Goal: Task Accomplishment & Management: Manage account settings

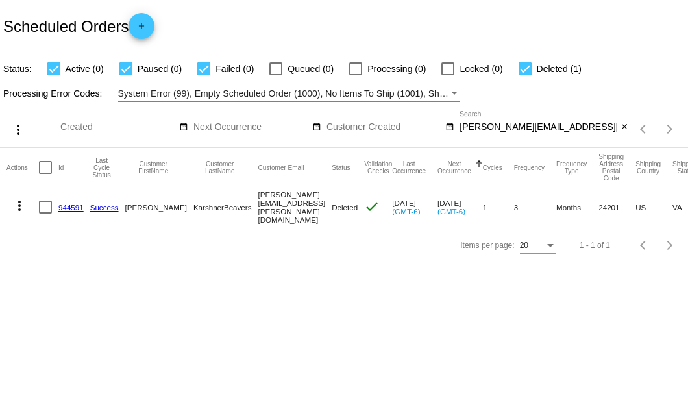
click at [67, 205] on link "944591" at bounding box center [70, 207] width 25 height 8
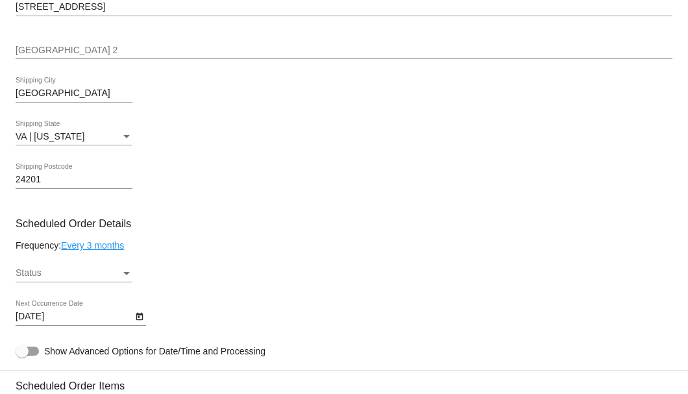
scroll to position [606, 0]
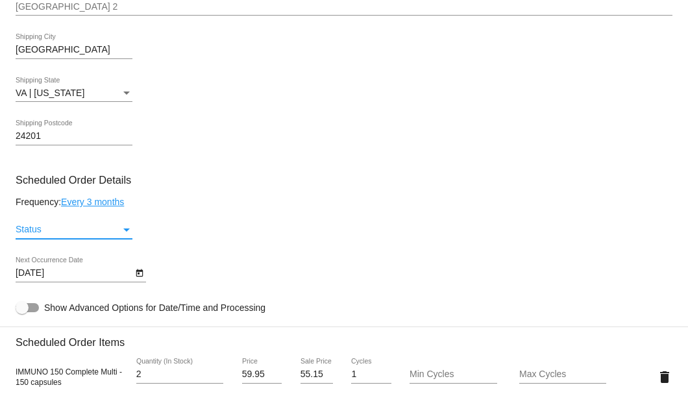
click at [124, 231] on div "Status" at bounding box center [126, 229] width 6 height 3
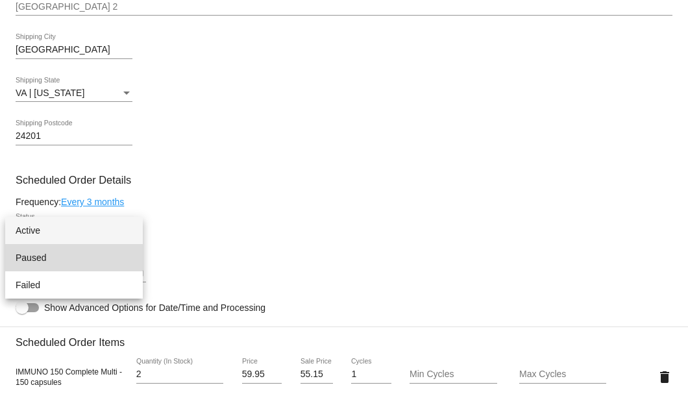
click at [56, 258] on span "Paused" at bounding box center [74, 257] width 117 height 27
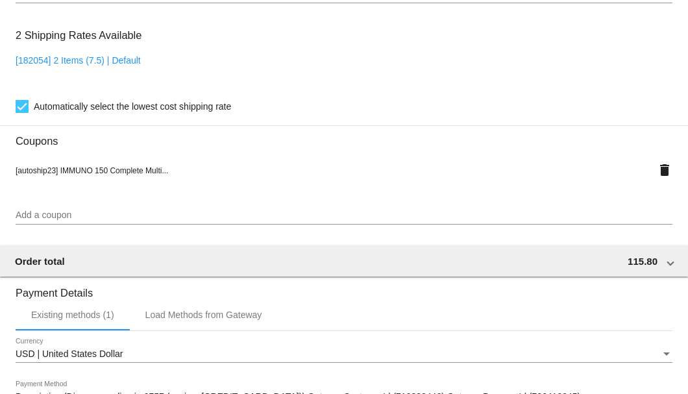
scroll to position [1253, 0]
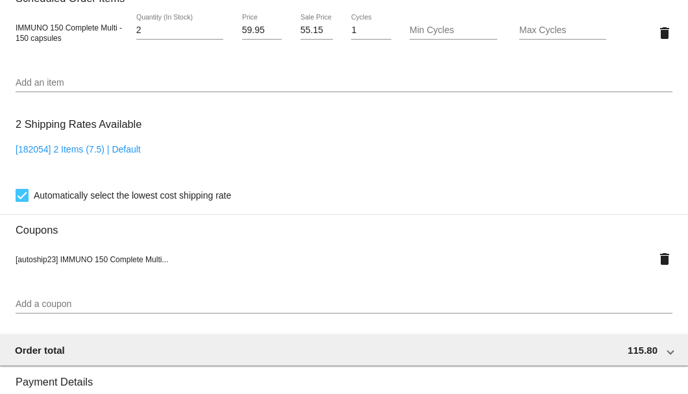
scroll to position [776, 0]
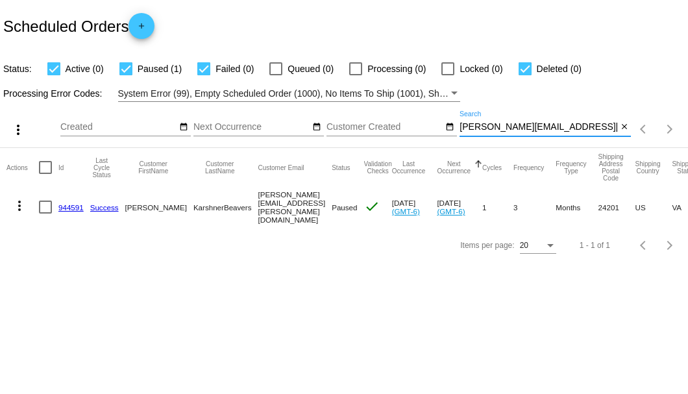
drag, startPoint x: 582, startPoint y: 124, endPoint x: 426, endPoint y: 123, distance: 155.8
click at [426, 123] on div "more_vert Sep Jan Feb Mar Apr 1" at bounding box center [344, 125] width 688 height 46
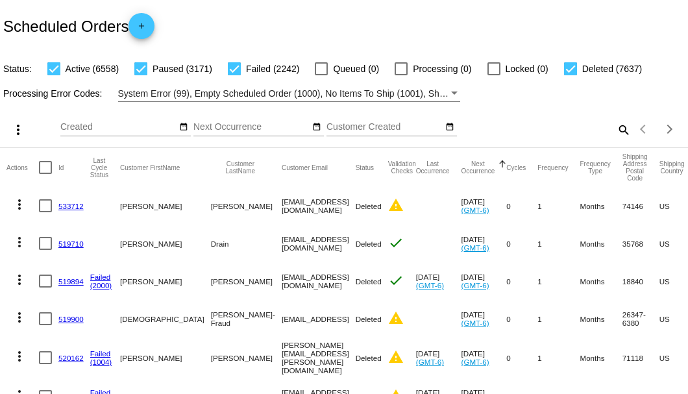
click at [618, 140] on mat-icon "search" at bounding box center [623, 129] width 16 height 20
paste input "721879"
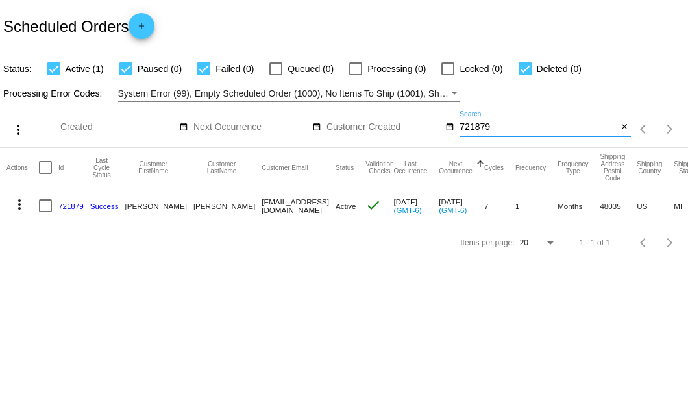
type input "721879"
click at [74, 204] on link "721879" at bounding box center [70, 206] width 25 height 8
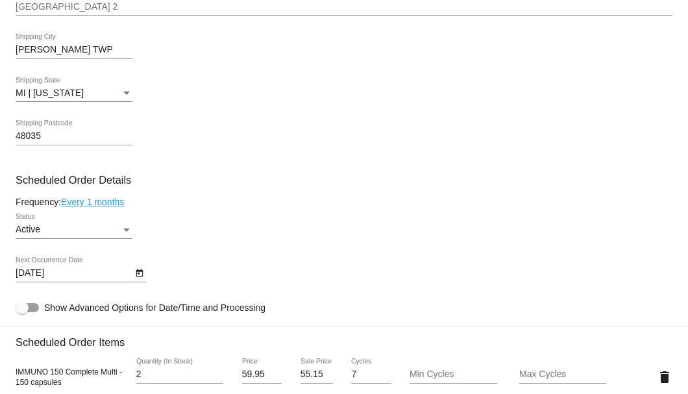
scroll to position [649, 0]
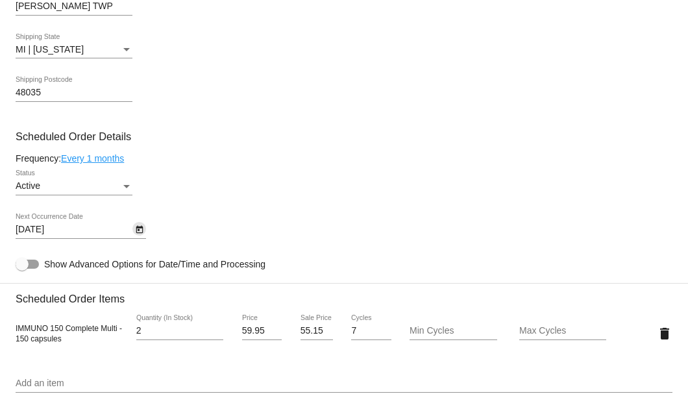
click at [140, 230] on icon "Open calendar" at bounding box center [139, 230] width 9 height 16
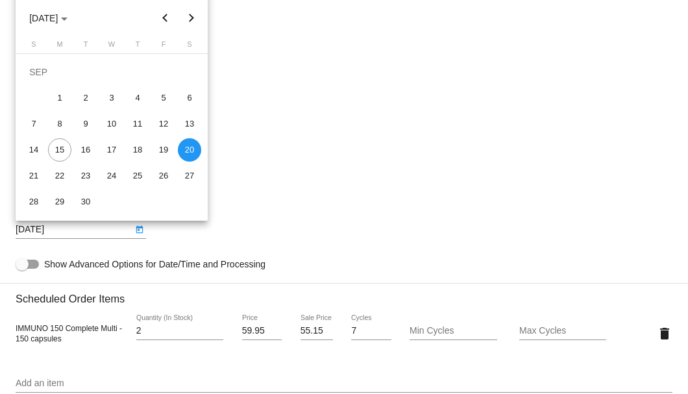
click at [189, 19] on button "Next month" at bounding box center [191, 18] width 26 height 26
click at [56, 151] on div "20" at bounding box center [59, 149] width 23 height 23
type input "10/20/2025"
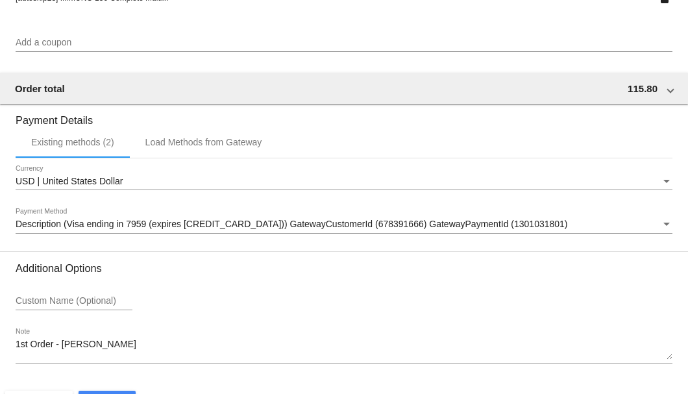
scroll to position [1253, 0]
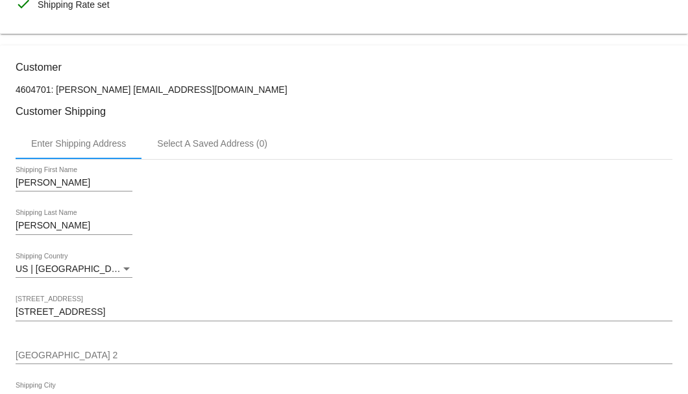
scroll to position [0, 0]
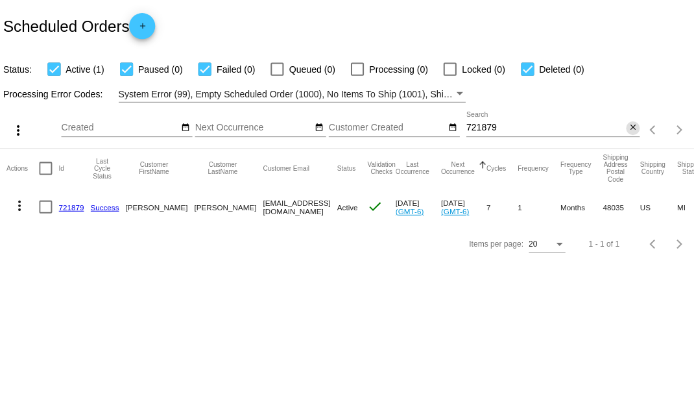
click at [626, 131] on mat-icon "close" at bounding box center [630, 127] width 9 height 10
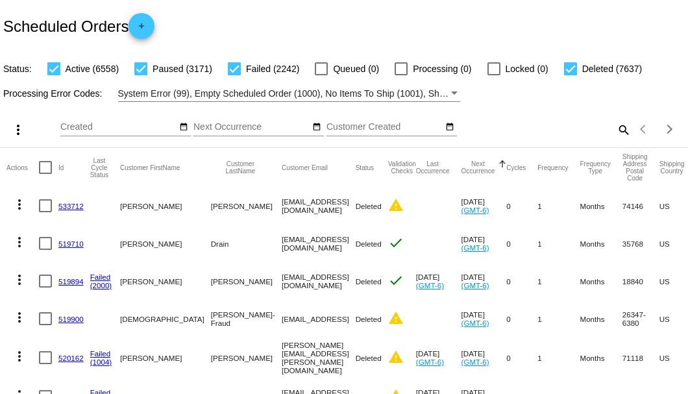
click at [620, 140] on mat-icon "search" at bounding box center [623, 129] width 16 height 20
click at [509, 132] on input "Search" at bounding box center [544, 127] width 171 height 10
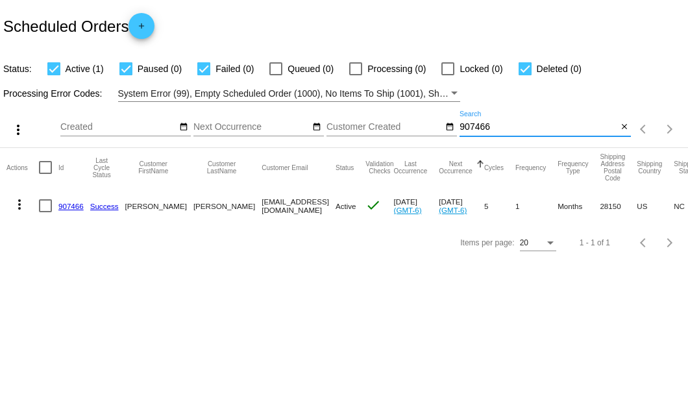
type input "907466"
click at [67, 205] on link "907466" at bounding box center [70, 206] width 25 height 8
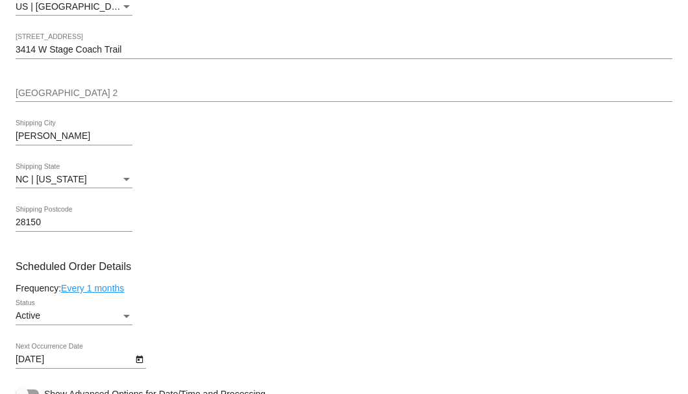
scroll to position [735, 0]
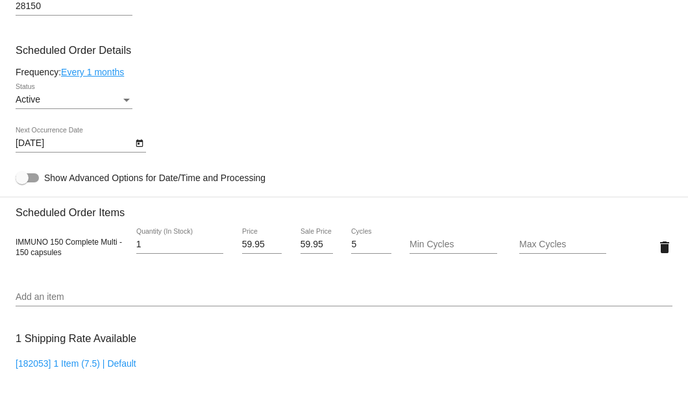
click at [141, 142] on icon "Open calendar" at bounding box center [139, 144] width 7 height 8
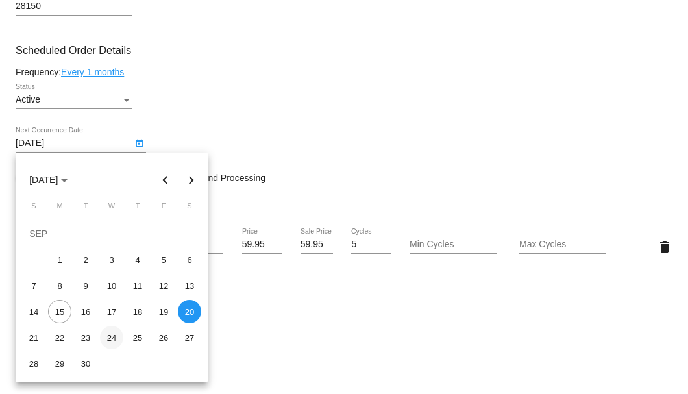
click at [108, 336] on div "24" at bounding box center [111, 337] width 23 height 23
type input "9/24/2025"
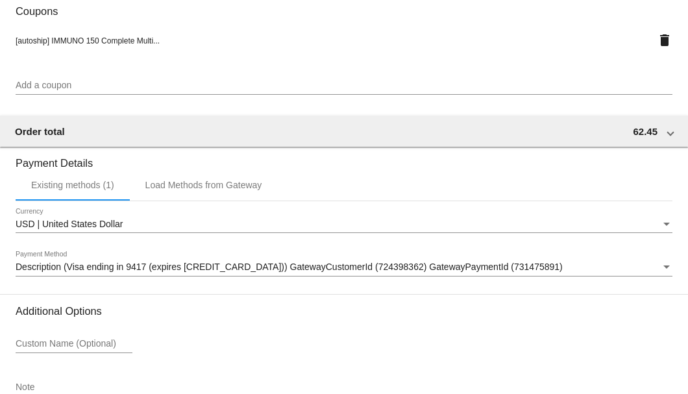
scroll to position [1253, 0]
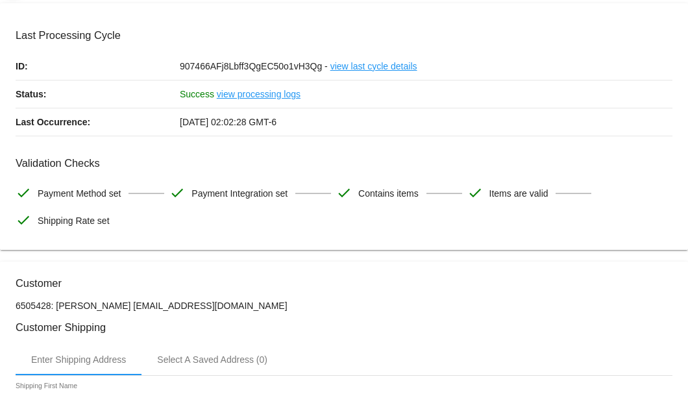
scroll to position [0, 0]
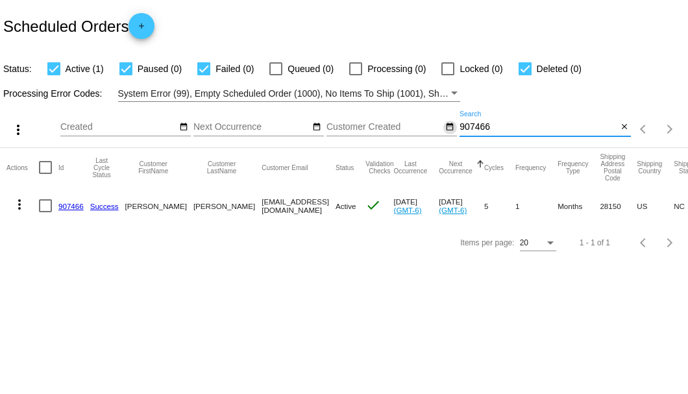
drag, startPoint x: 493, startPoint y: 125, endPoint x: 445, endPoint y: 129, distance: 48.1
click at [445, 129] on div "more_vert Sep Jan Feb Mar Apr 1" at bounding box center [344, 125] width 688 height 46
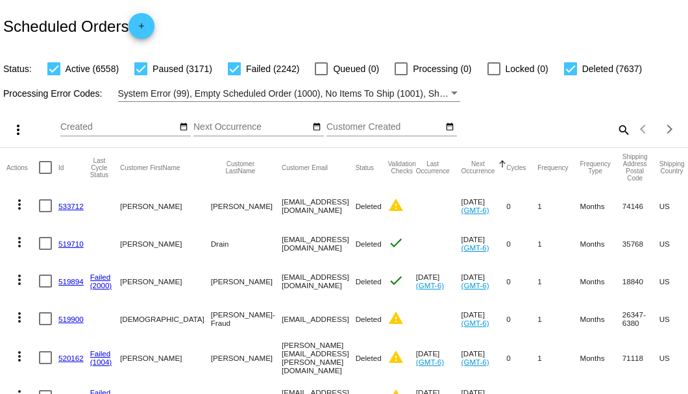
click at [617, 140] on mat-icon "search" at bounding box center [623, 129] width 16 height 20
paste input "625511"
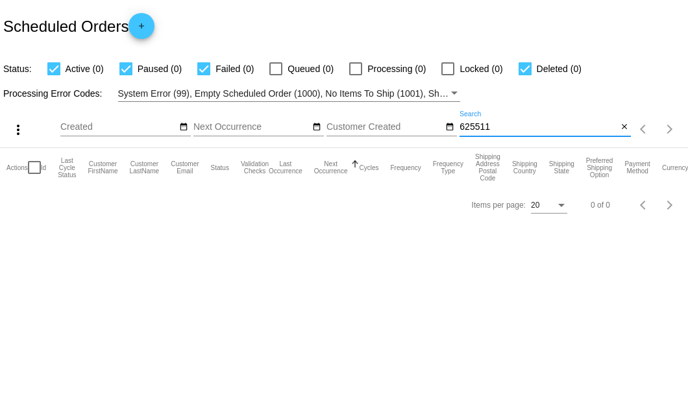
type input "625511"
drag, startPoint x: 498, startPoint y: 127, endPoint x: 459, endPoint y: 125, distance: 39.0
click at [459, 125] on input "625511" at bounding box center [538, 127] width 158 height 10
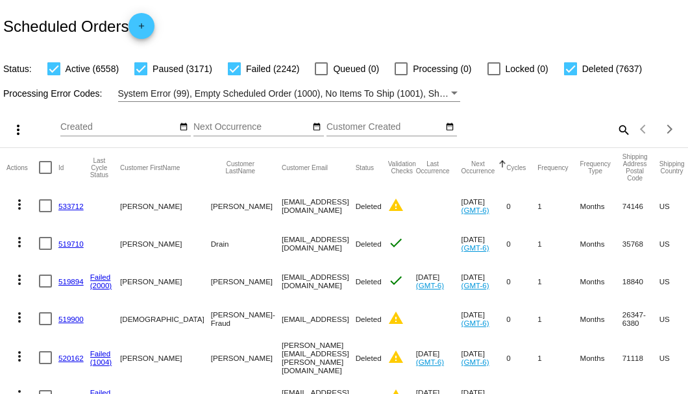
click at [617, 140] on mat-icon "search" at bounding box center [623, 129] width 16 height 20
paste input "625511"
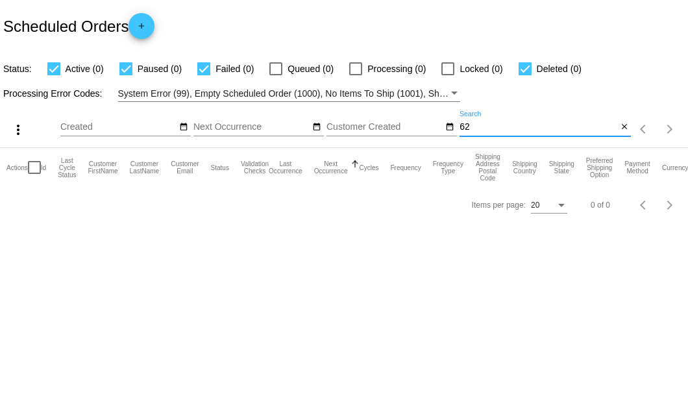
type input "6"
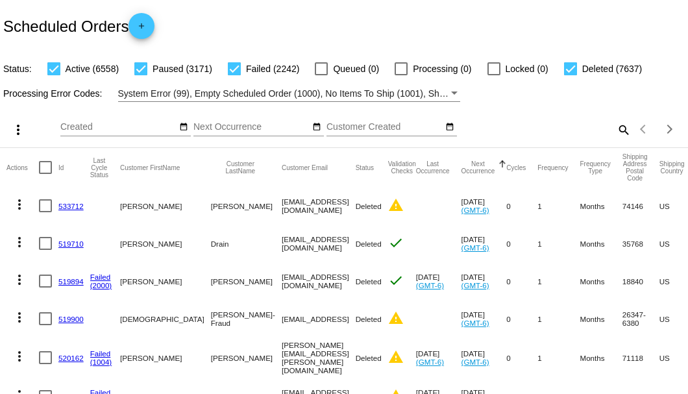
click at [617, 140] on mat-icon "search" at bounding box center [623, 129] width 16 height 20
click at [484, 132] on input "Search" at bounding box center [544, 127] width 171 height 10
paste input "billybigboy52@aol.com"
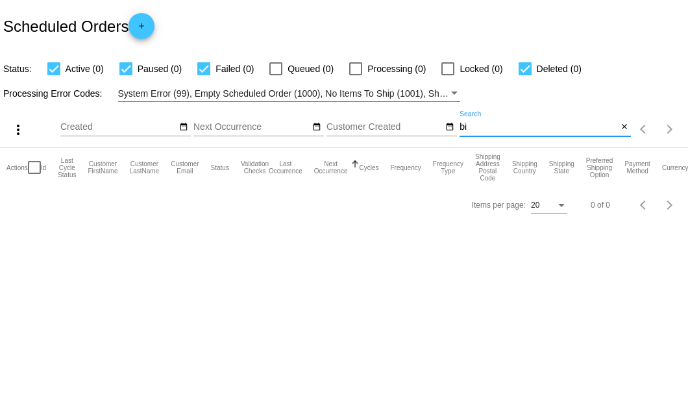
type input "b"
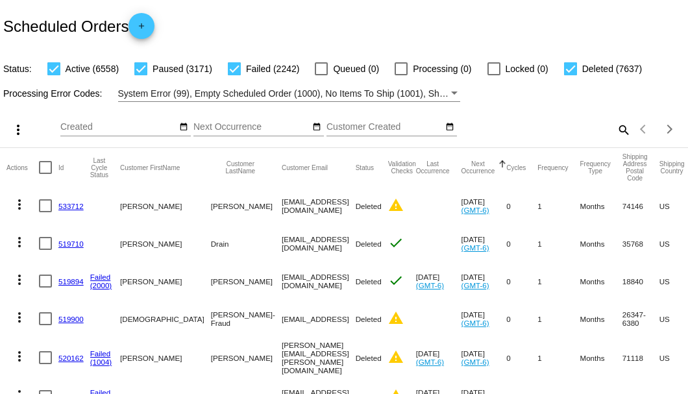
click at [620, 130] on div "more_vert Sep Jan Feb Mar Apr 1" at bounding box center [344, 125] width 688 height 46
click at [616, 140] on mat-icon "search" at bounding box center [623, 129] width 16 height 20
click at [586, 132] on input "Search" at bounding box center [544, 127] width 171 height 10
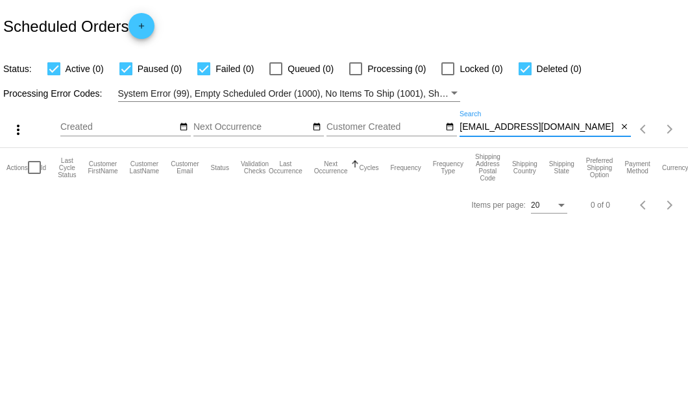
drag, startPoint x: 591, startPoint y: 123, endPoint x: 458, endPoint y: 129, distance: 132.5
click at [458, 129] on div "more_vert Sep Jan Feb Mar Apr 1" at bounding box center [344, 125] width 688 height 46
type input "gingerichdavid707@gmail.com"
click at [623, 130] on mat-icon "close" at bounding box center [624, 127] width 9 height 10
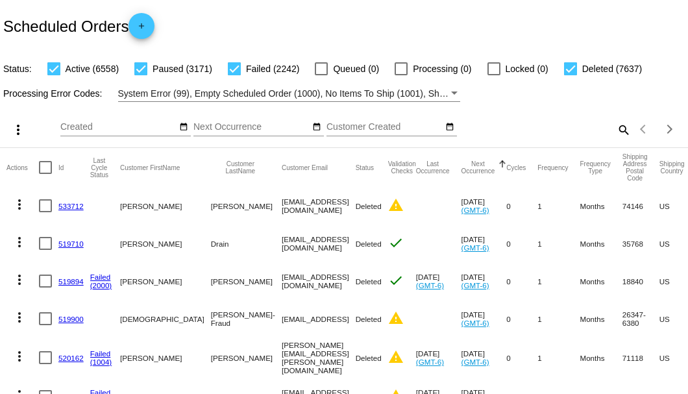
click at [618, 140] on mat-icon "search" at bounding box center [623, 129] width 16 height 20
paste input "[EMAIL_ADDRESS][DOMAIN_NAME]"
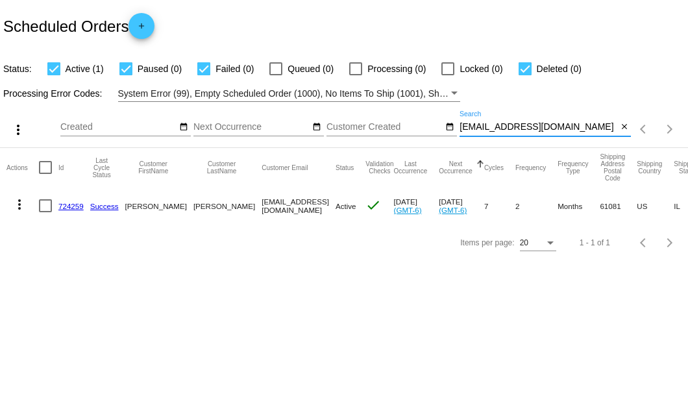
type input "[EMAIL_ADDRESS][DOMAIN_NAME]"
click at [70, 206] on link "724259" at bounding box center [70, 206] width 25 height 8
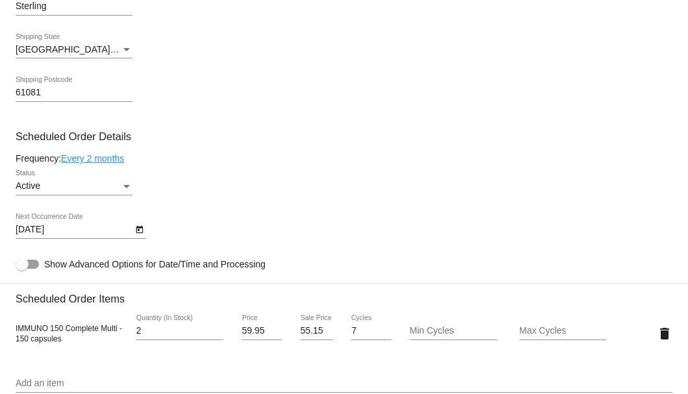
scroll to position [735, 0]
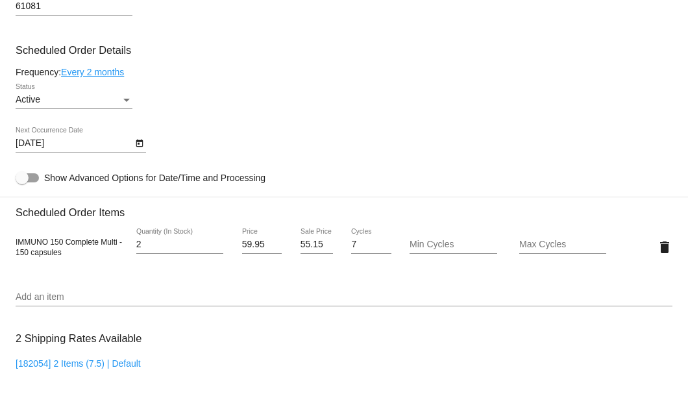
click at [138, 143] on icon "Open calendar" at bounding box center [139, 144] width 9 height 16
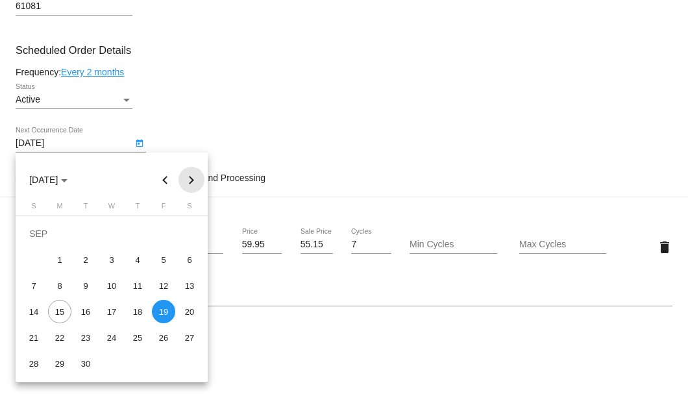
click at [197, 177] on button "Next month" at bounding box center [191, 180] width 26 height 26
click at [115, 312] on div "19" at bounding box center [111, 311] width 23 height 23
type input "[DATE]"
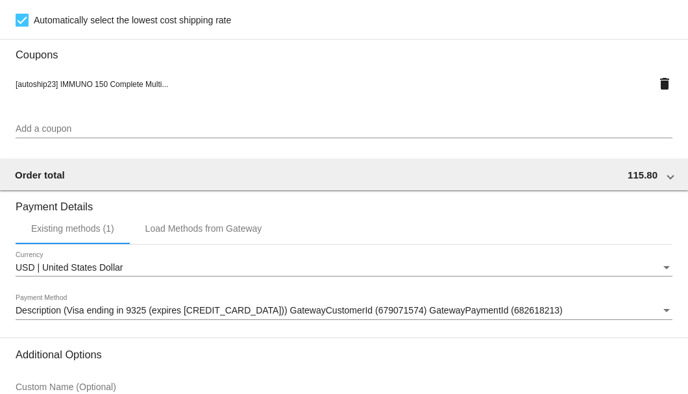
scroll to position [1253, 0]
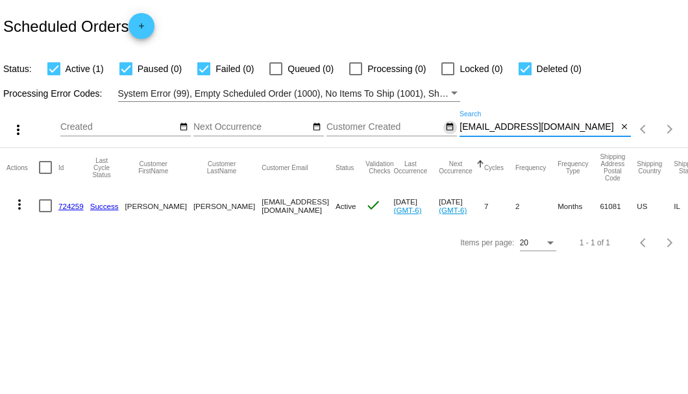
drag, startPoint x: 567, startPoint y: 126, endPoint x: 451, endPoint y: 126, distance: 116.2
click at [451, 126] on div "more_vert Sep Jan Feb Mar [DATE]" at bounding box center [344, 125] width 688 height 46
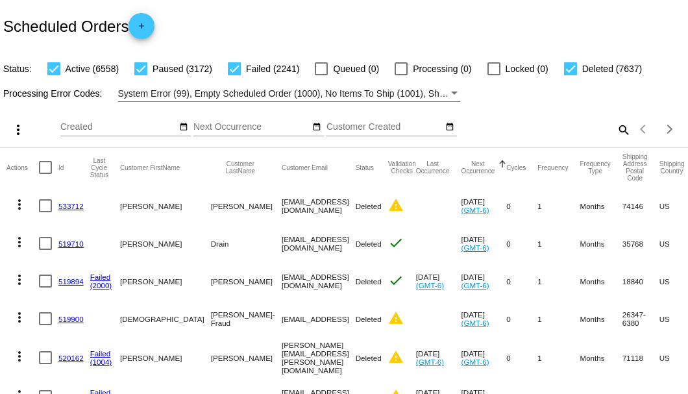
click at [619, 140] on mat-icon "search" at bounding box center [623, 129] width 16 height 20
click at [498, 132] on input "Search" at bounding box center [544, 127] width 171 height 10
type input "884426"
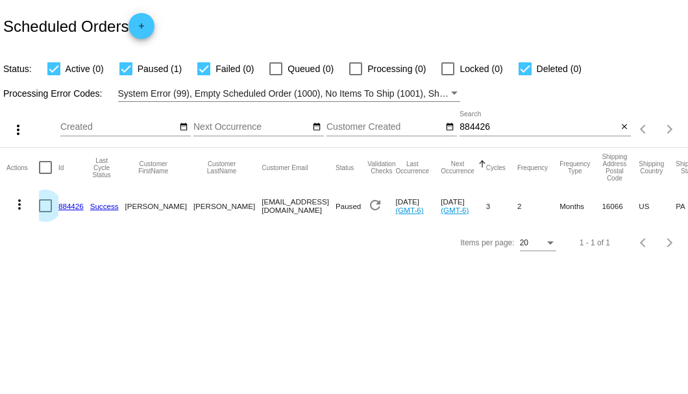
click at [48, 204] on div at bounding box center [45, 205] width 13 height 13
click at [45, 212] on input "checkbox" at bounding box center [45, 212] width 1 height 1
checkbox input "true"
click at [21, 200] on mat-icon "more_vert" at bounding box center [20, 205] width 16 height 16
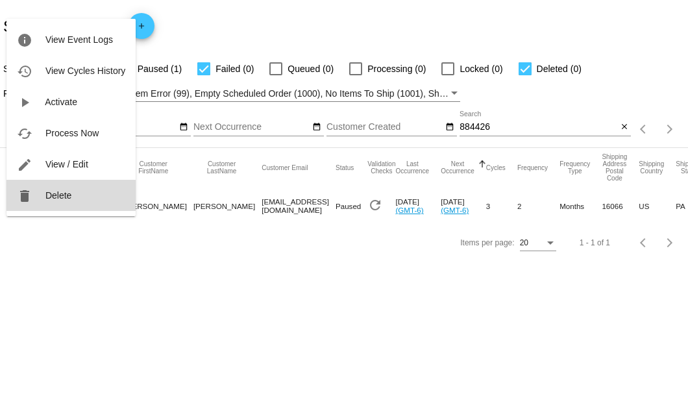
click at [60, 202] on button "delete Delete" at bounding box center [70, 195] width 129 height 31
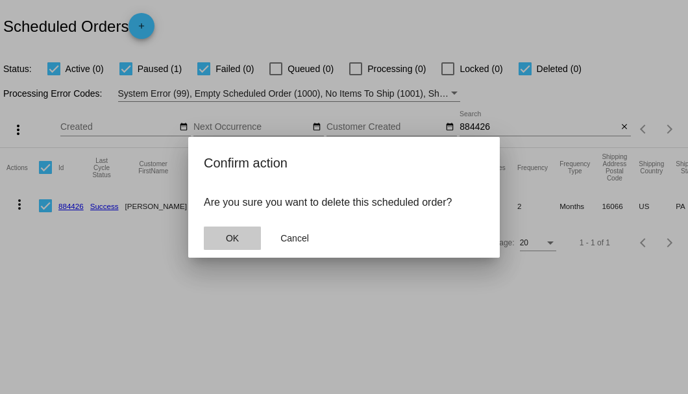
click at [239, 235] on span "OK" at bounding box center [232, 238] width 13 height 10
